Goal: Information Seeking & Learning: Learn about a topic

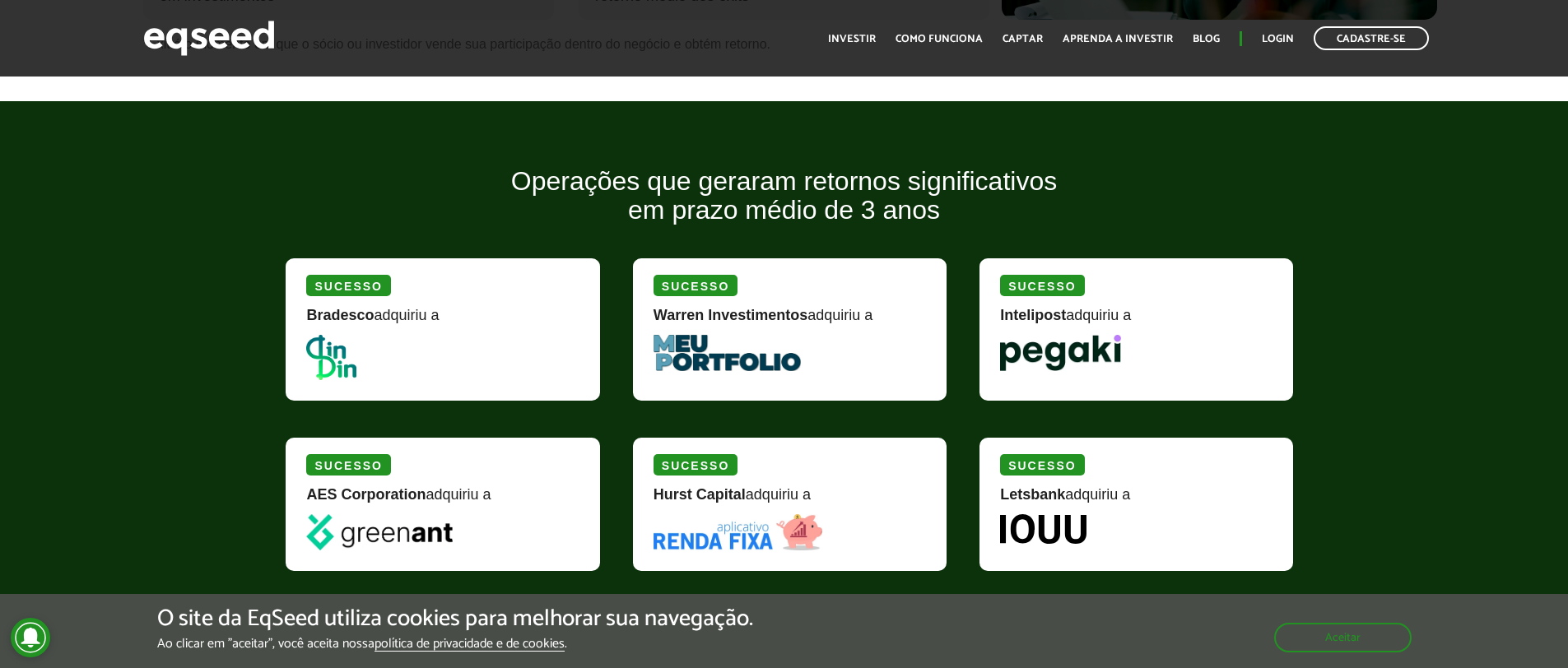
scroll to position [1902, 0]
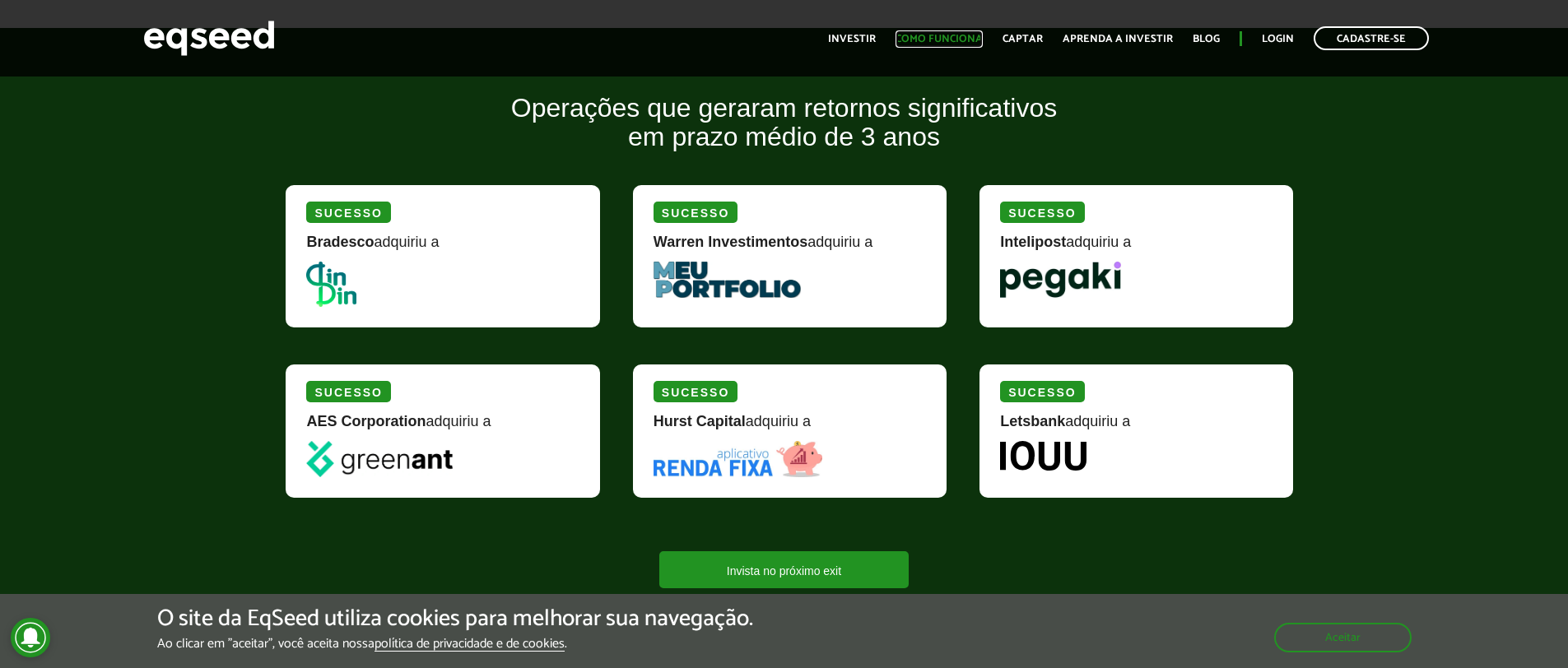
click at [953, 34] on link "Como funciona" at bounding box center [940, 38] width 88 height 10
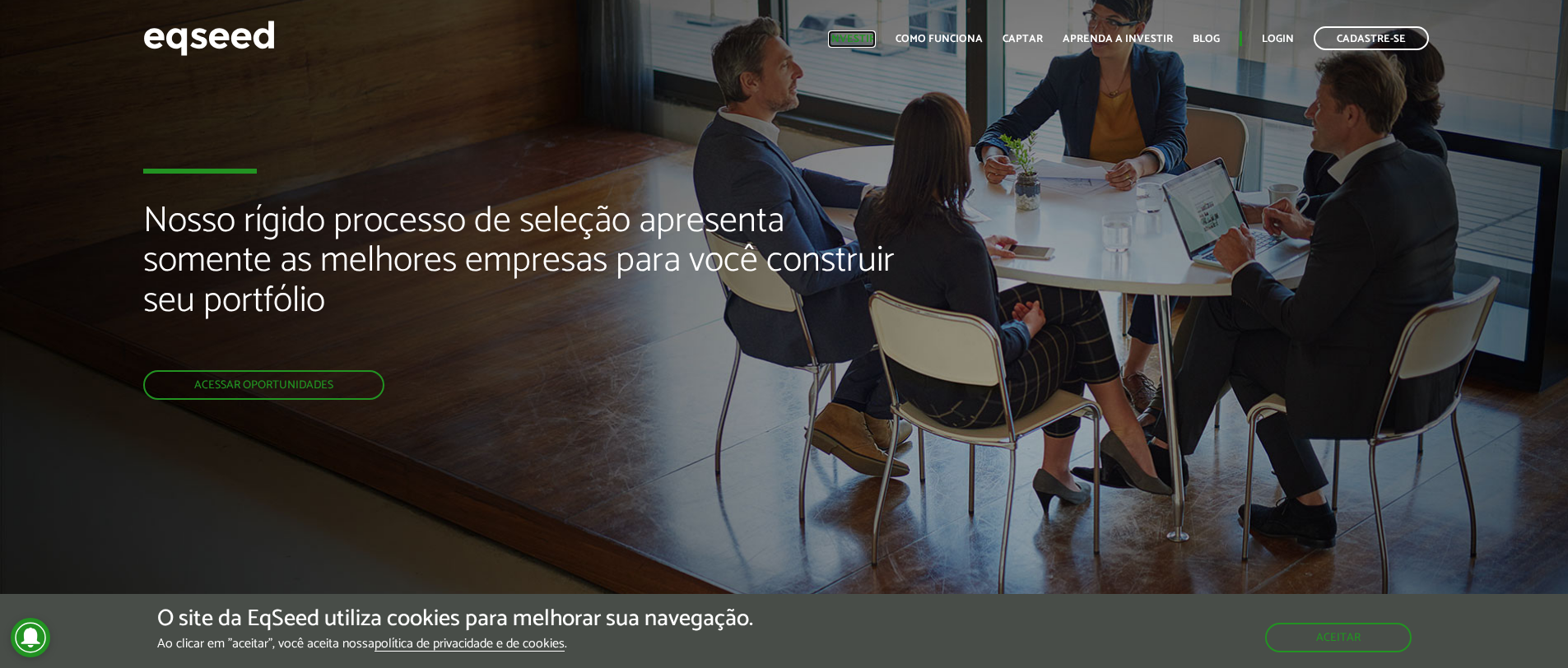
click at [852, 39] on link "Investir" at bounding box center [851, 38] width 48 height 10
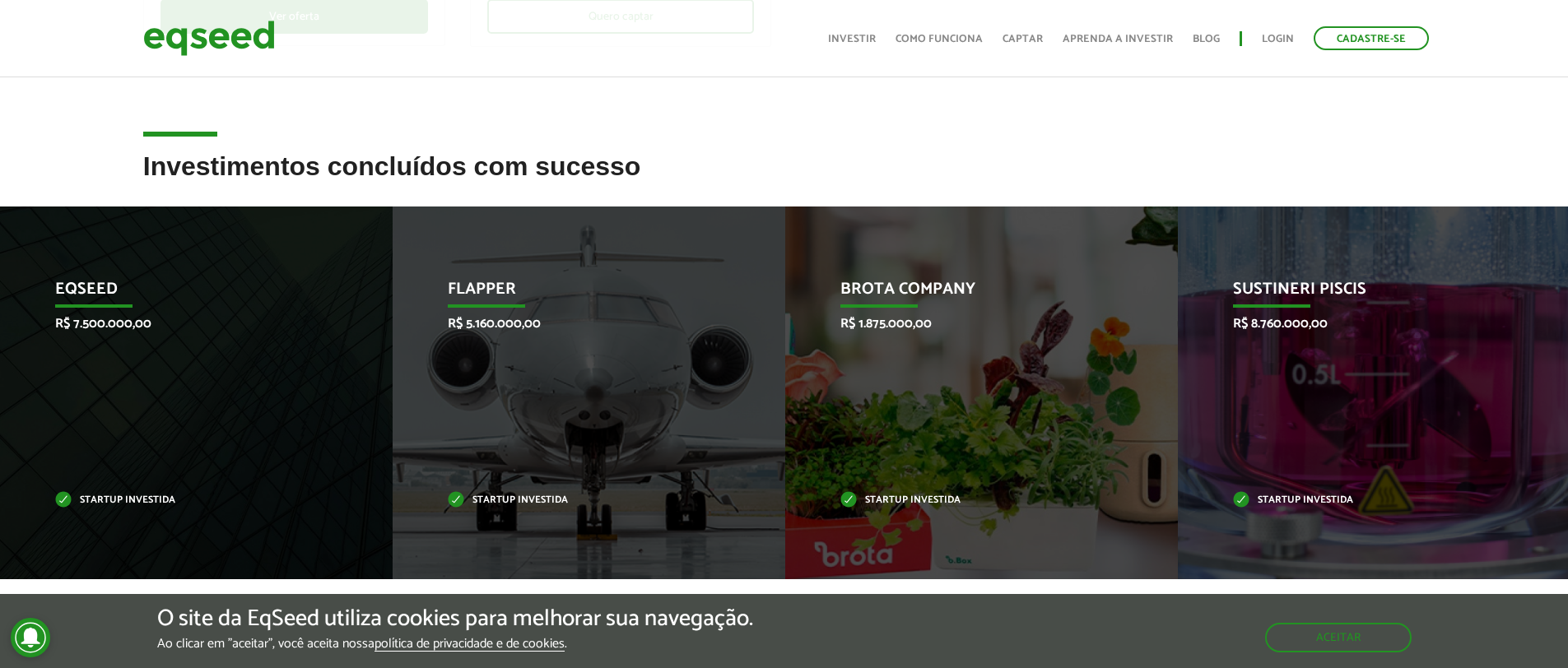
scroll to position [673, 0]
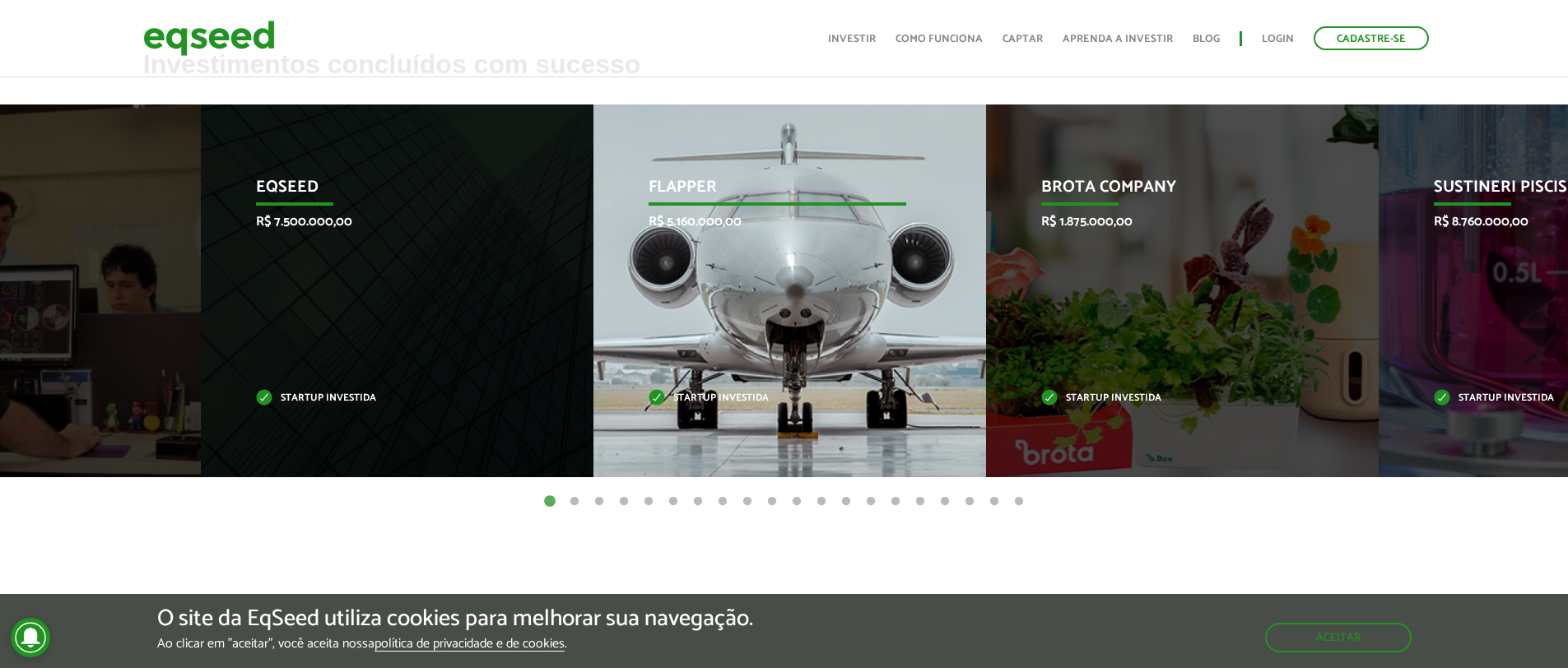
drag, startPoint x: 318, startPoint y: 296, endPoint x: 790, endPoint y: 338, distance: 473.9
click at [569, 319] on div "EqSeed R$ 7.500.000,00 Startup investida" at bounding box center [385, 291] width 368 height 373
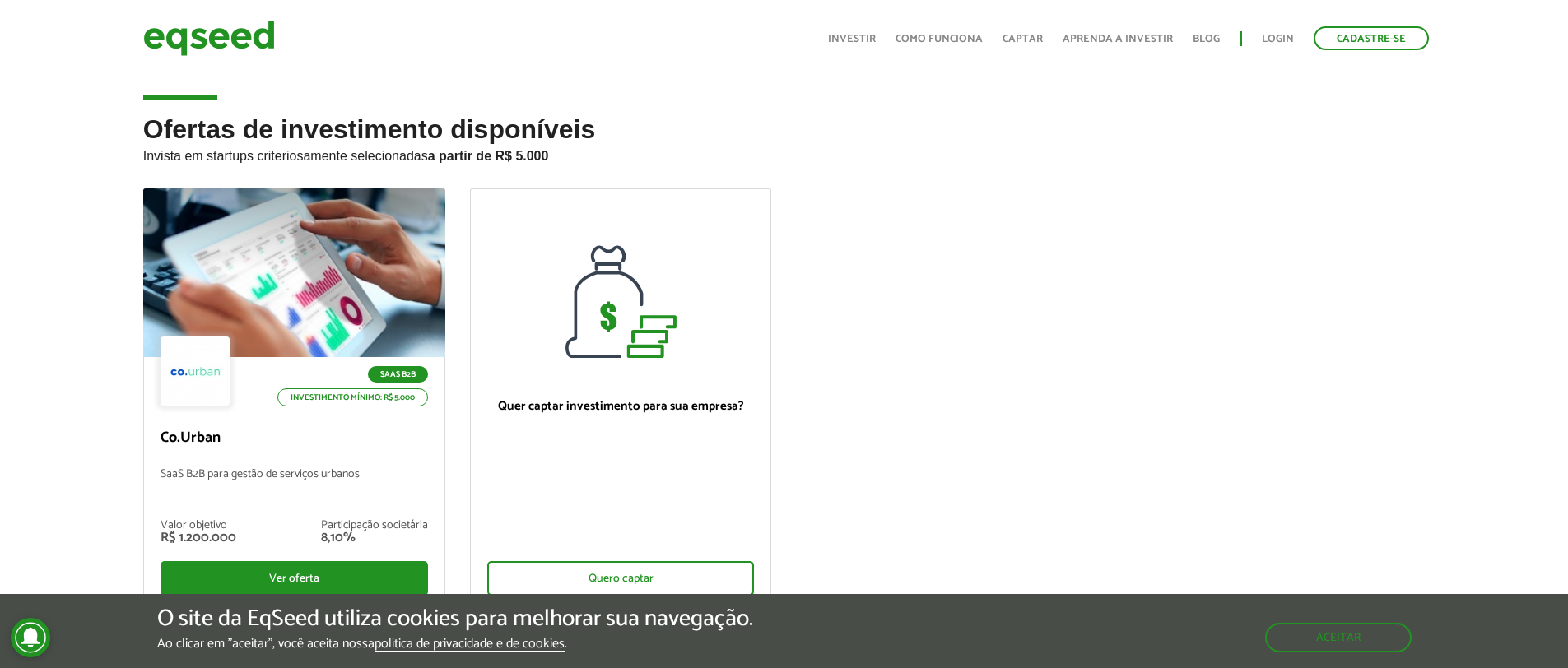
scroll to position [0, 0]
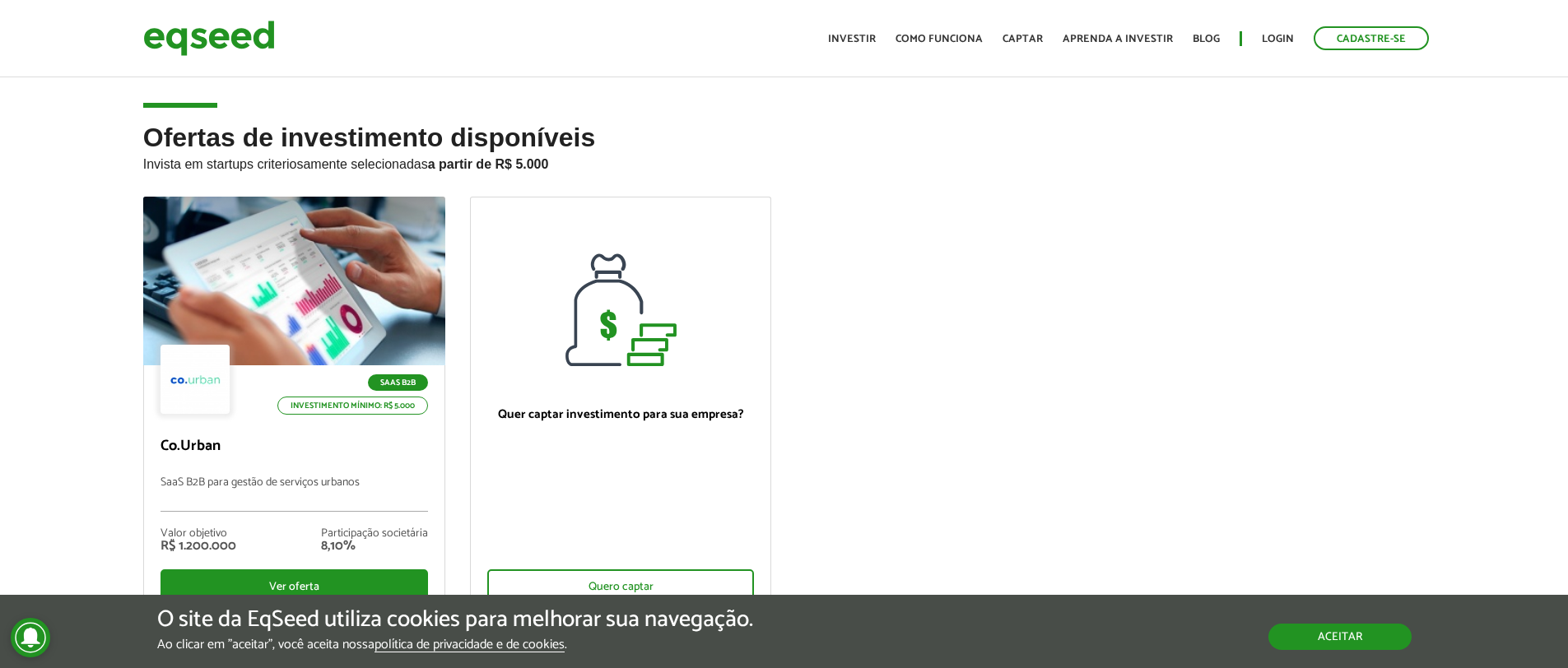
click at [1314, 627] on button "Aceitar" at bounding box center [1339, 637] width 143 height 26
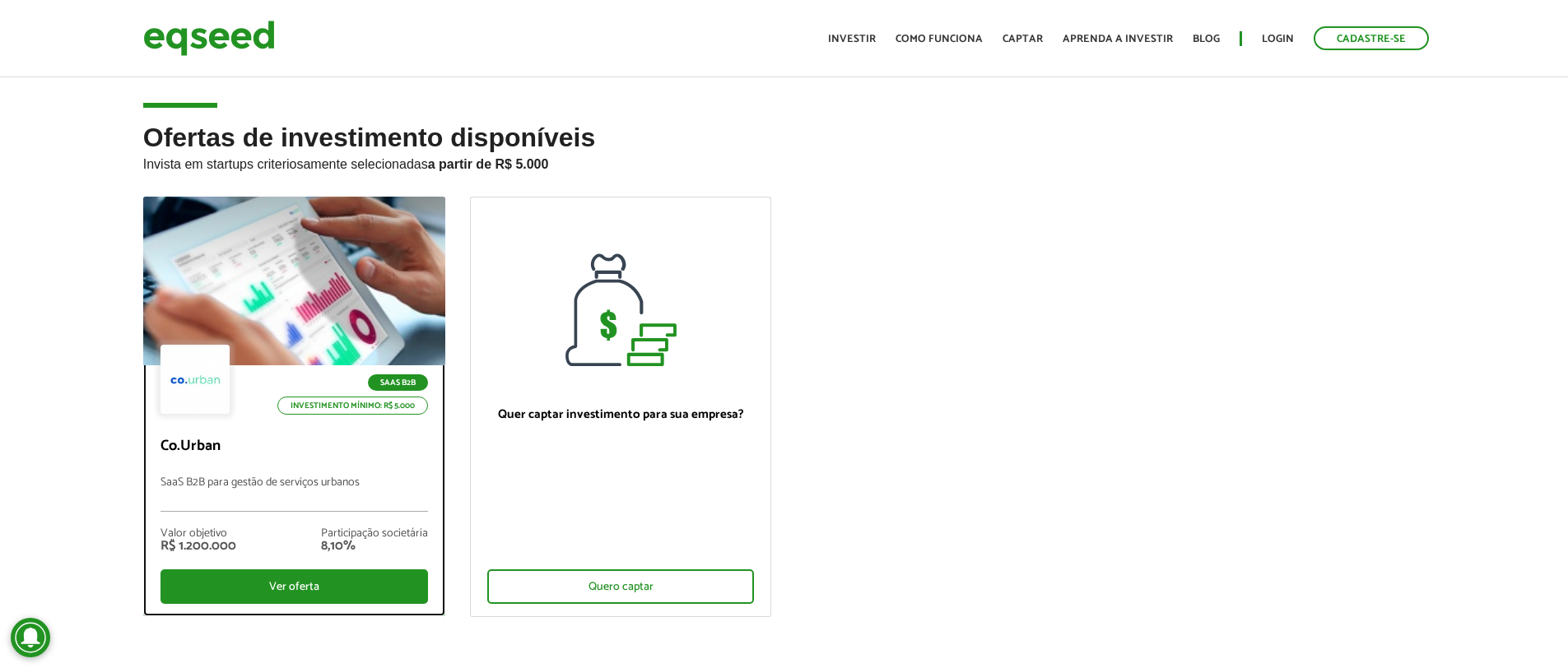
click at [343, 390] on li "SaaS B2B" at bounding box center [348, 383] width 159 height 17
